Goal: Information Seeking & Learning: Learn about a topic

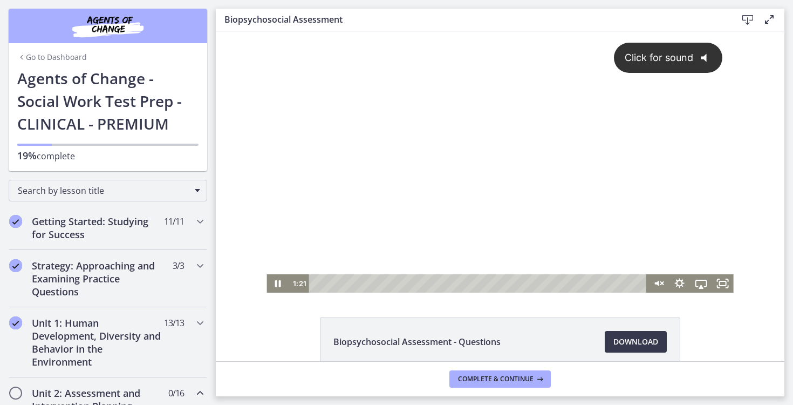
click at [351, 235] on div "Click for sound @keyframes VOLUME_SMALL_WAVE_FLASH { 0% { opacity: 0; } 33% { o…" at bounding box center [500, 152] width 467 height 243
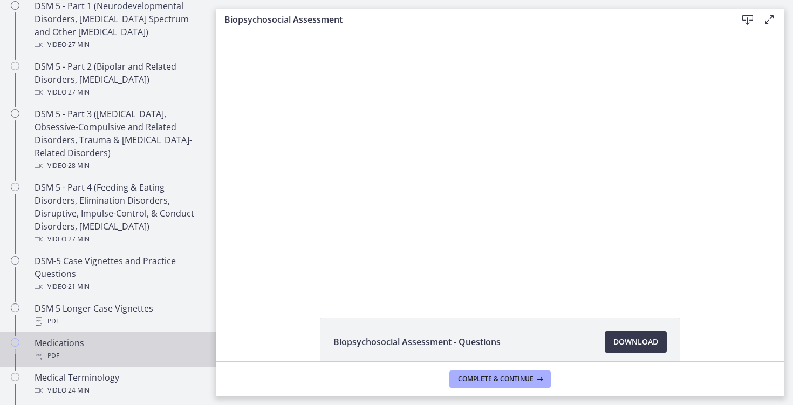
scroll to position [507, 0]
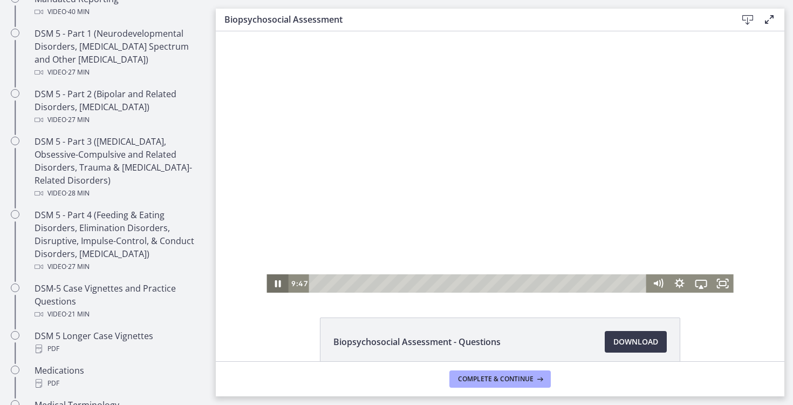
click at [279, 284] on icon "Pause" at bounding box center [278, 283] width 22 height 18
click at [277, 283] on icon "Play Video" at bounding box center [278, 284] width 5 height 8
click at [277, 283] on icon "Pause" at bounding box center [278, 283] width 22 height 18
click at [277, 283] on icon "Play Video" at bounding box center [278, 283] width 6 height 9
click at [718, 285] on icon "Fullscreen" at bounding box center [723, 283] width 22 height 18
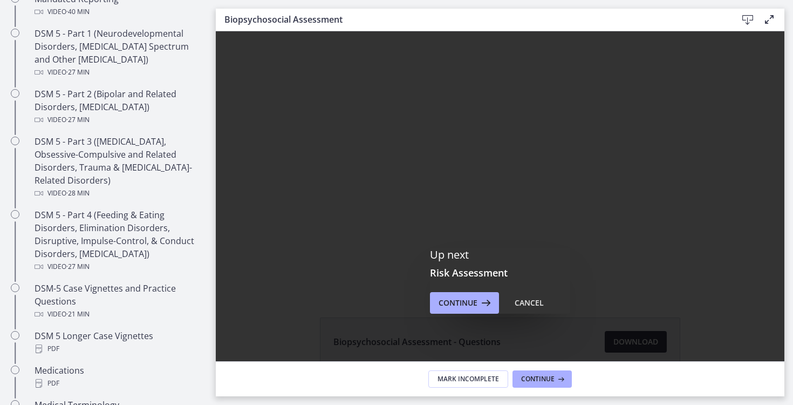
scroll to position [0, 0]
click at [473, 305] on span "Continue" at bounding box center [458, 302] width 39 height 13
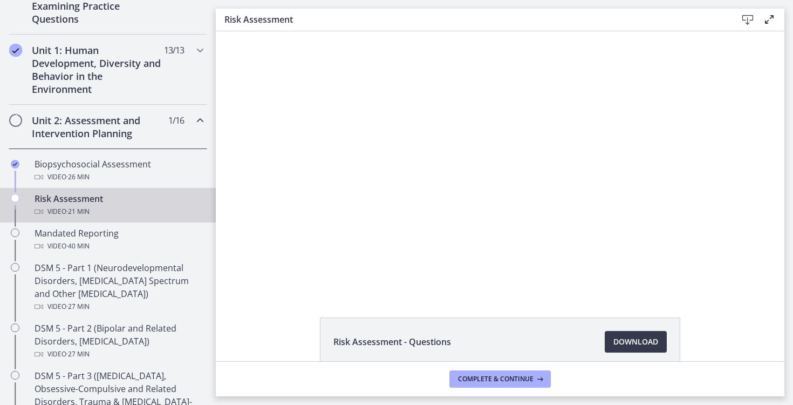
scroll to position [272, 0]
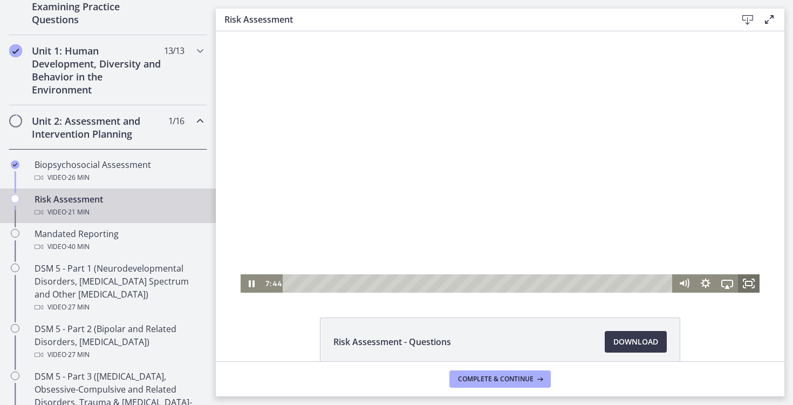
click at [751, 282] on icon "Fullscreen" at bounding box center [749, 283] width 22 height 18
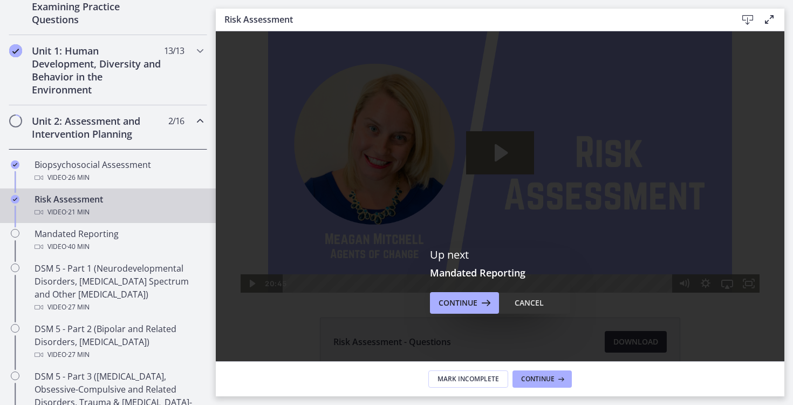
scroll to position [0, 0]
click at [461, 302] on span "Continue" at bounding box center [458, 302] width 39 height 13
